Goal: Communication & Community: Ask a question

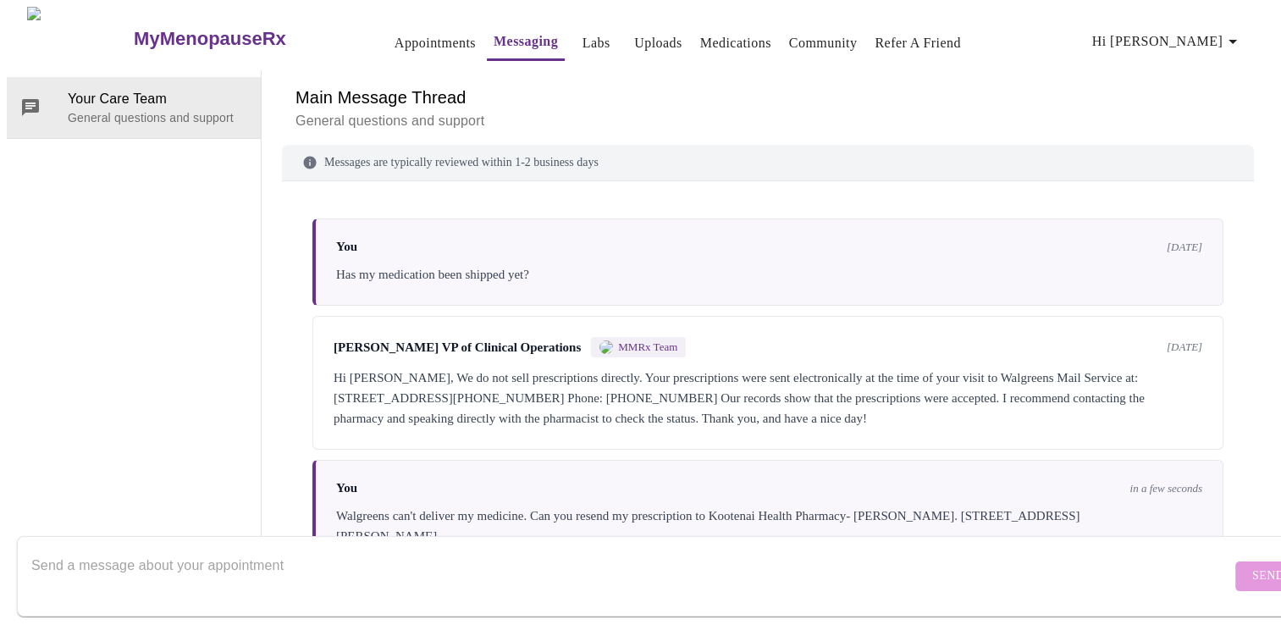
scroll to position [22, 0]
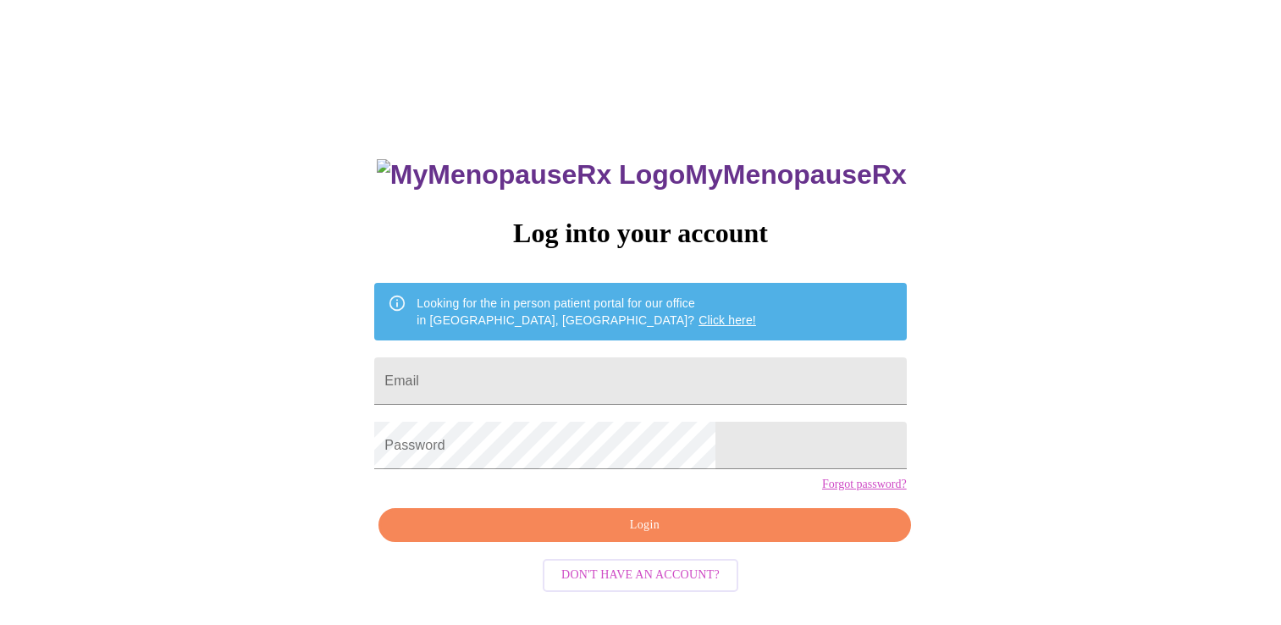
scroll to position [17, 0]
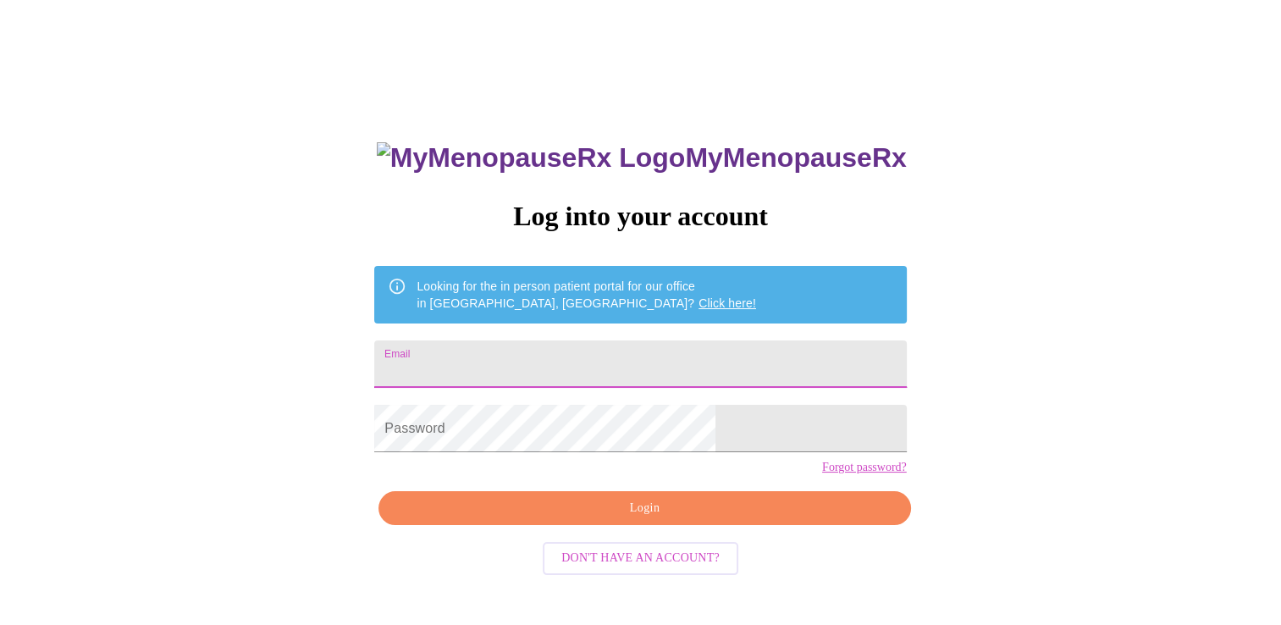
click at [638, 351] on input "Email" at bounding box center [640, 363] width 532 height 47
type input "[EMAIL_ADDRESS][DOMAIN_NAME]"
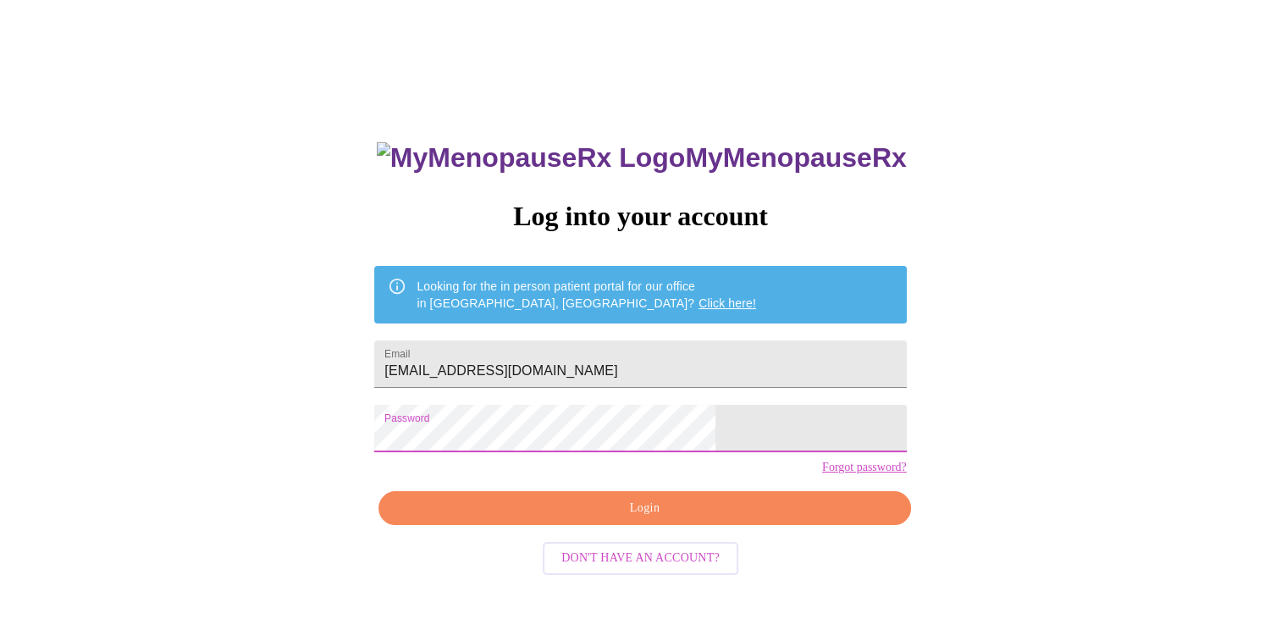
click at [588, 519] on span "Login" at bounding box center [644, 508] width 493 height 21
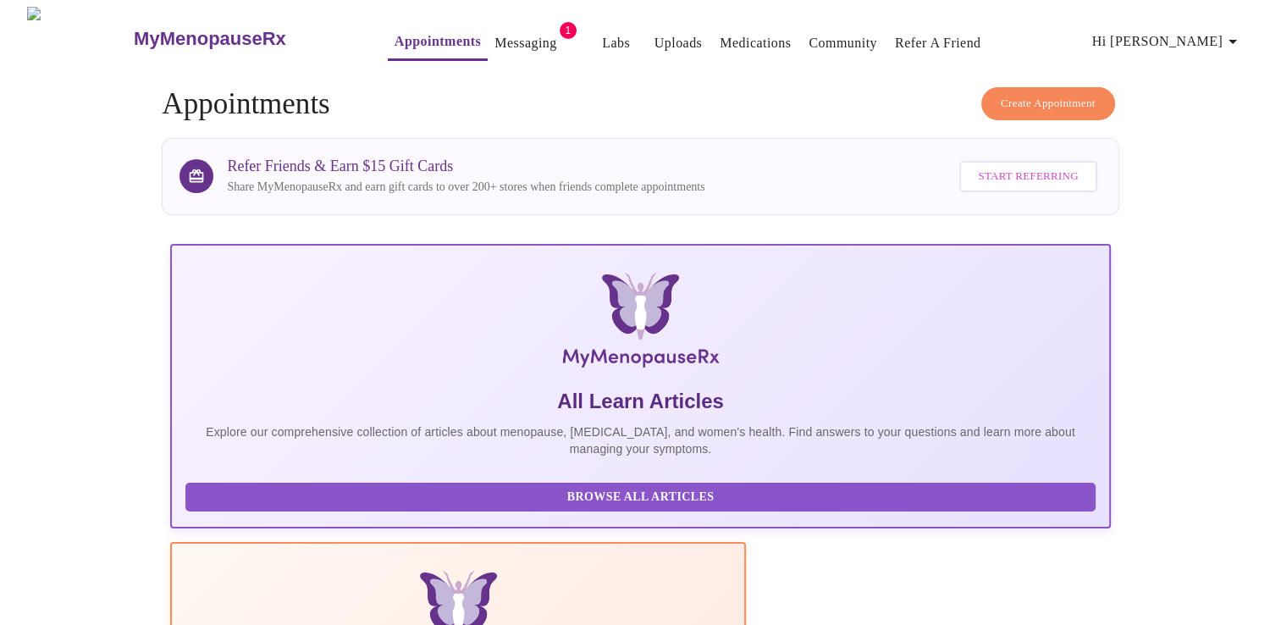
click at [494, 32] on link "Messaging" at bounding box center [525, 43] width 62 height 24
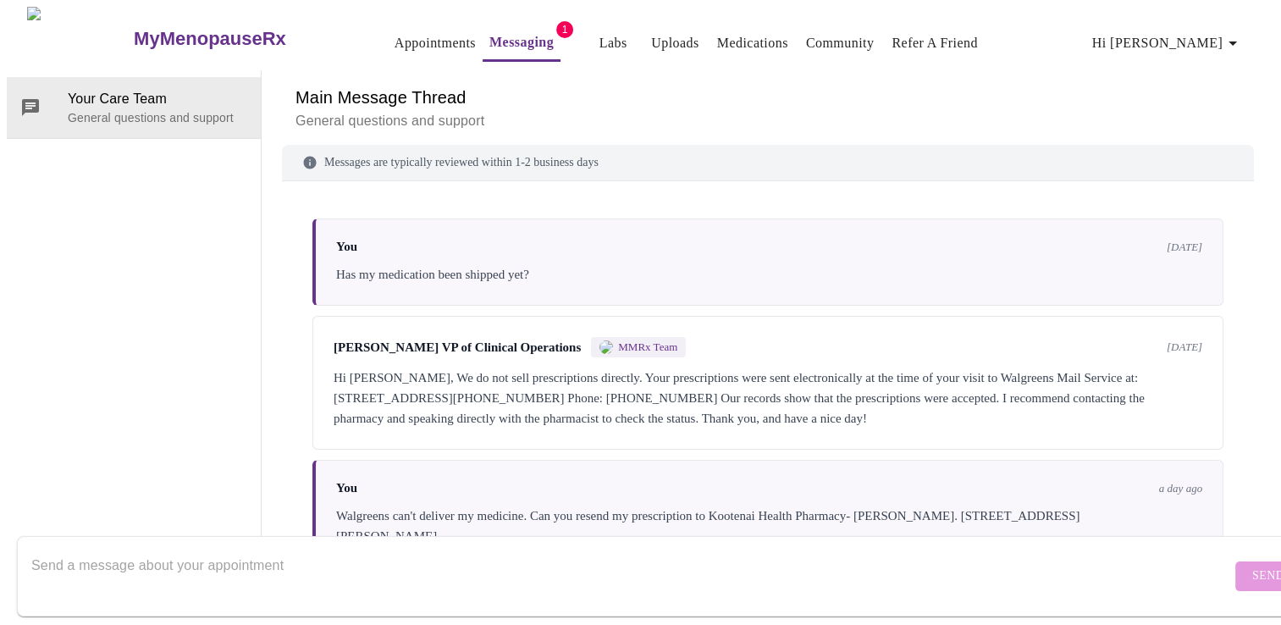
scroll to position [189, 0]
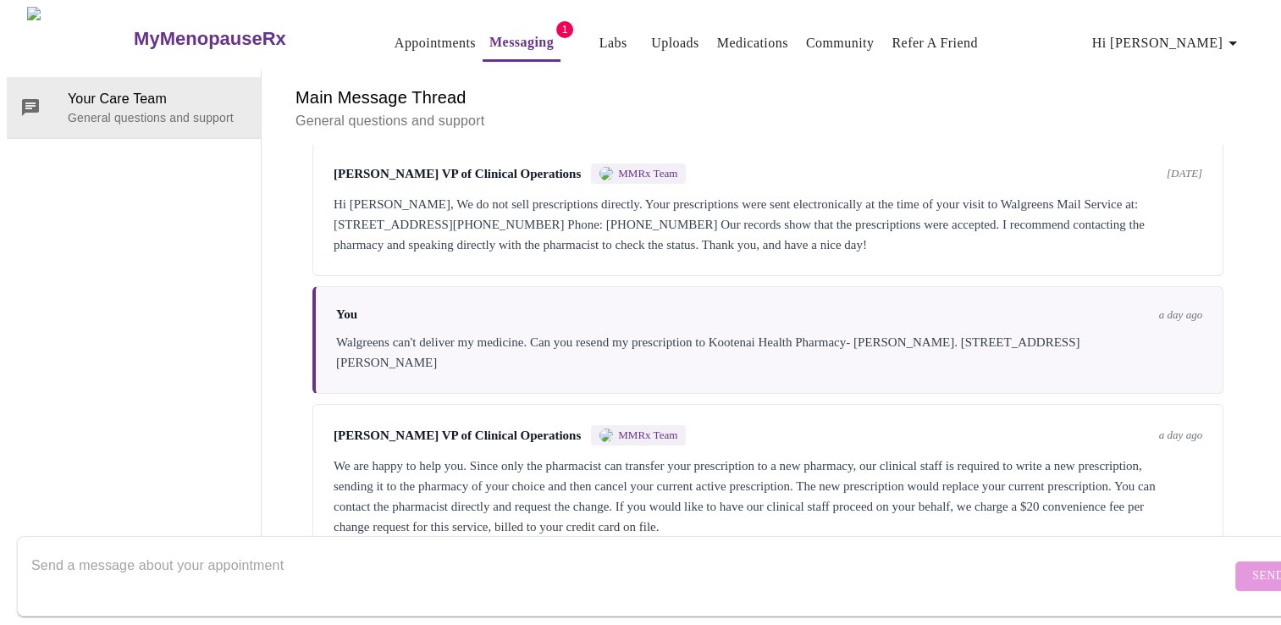
click at [584, 553] on textarea "Send a message about your appointment" at bounding box center [631, 576] width 1200 height 54
type textarea "Please cancel the prescription and resend it."
click at [1252, 566] on span "Send" at bounding box center [1268, 576] width 32 height 21
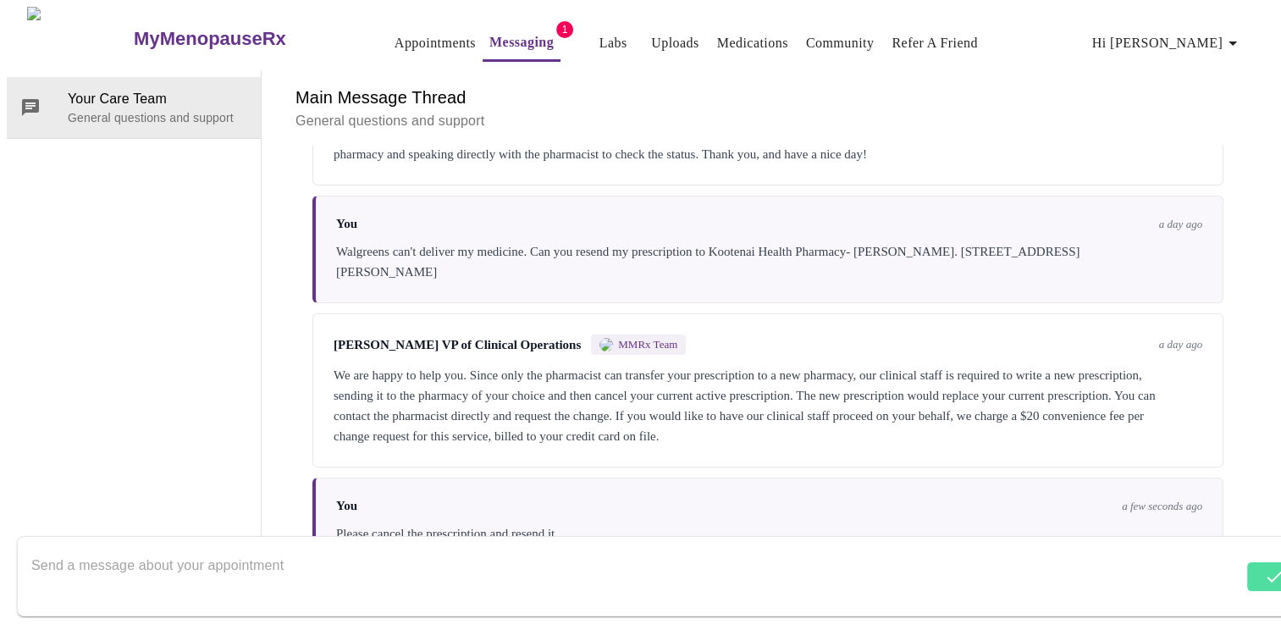
scroll to position [290, 0]
